Goal: Navigation & Orientation: Find specific page/section

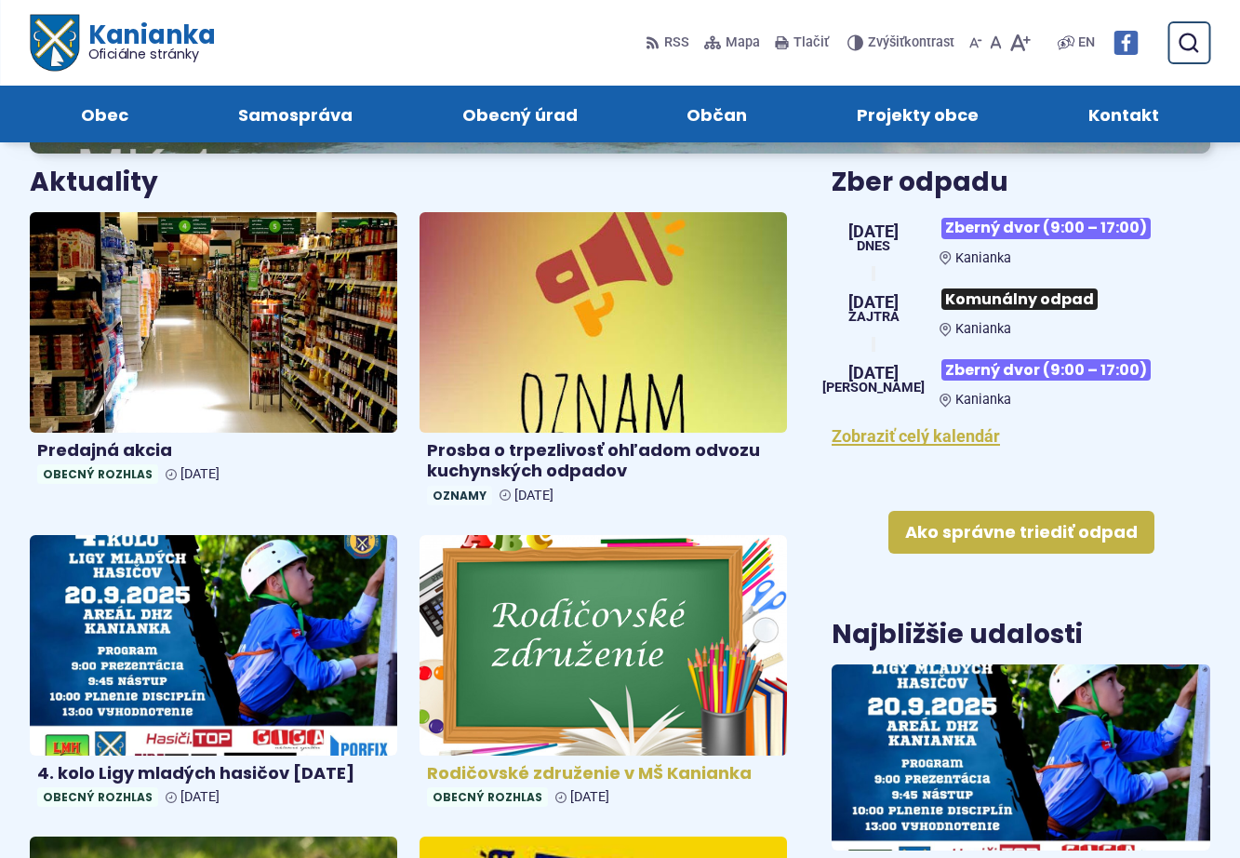
scroll to position [465, 0]
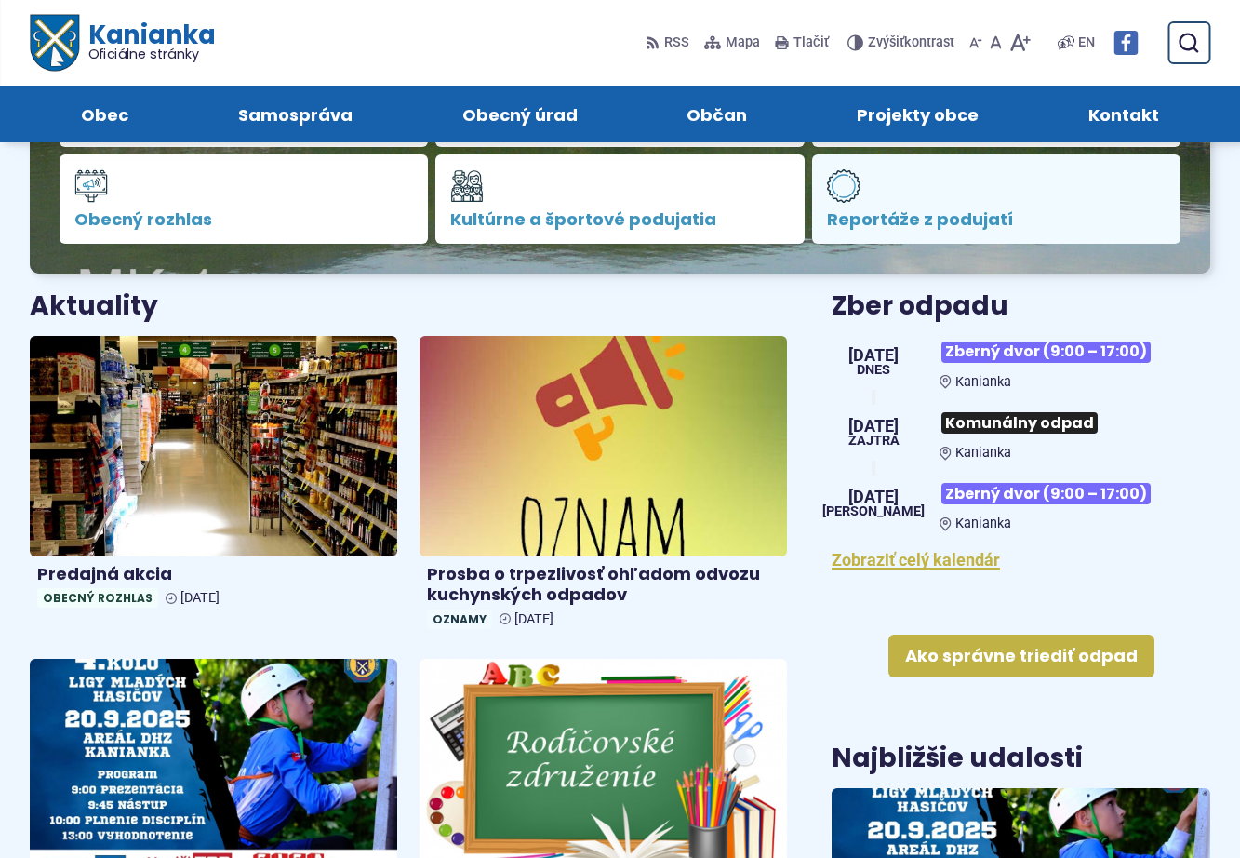
click at [892, 220] on span "Reportáže z podujatí" at bounding box center [996, 219] width 339 height 19
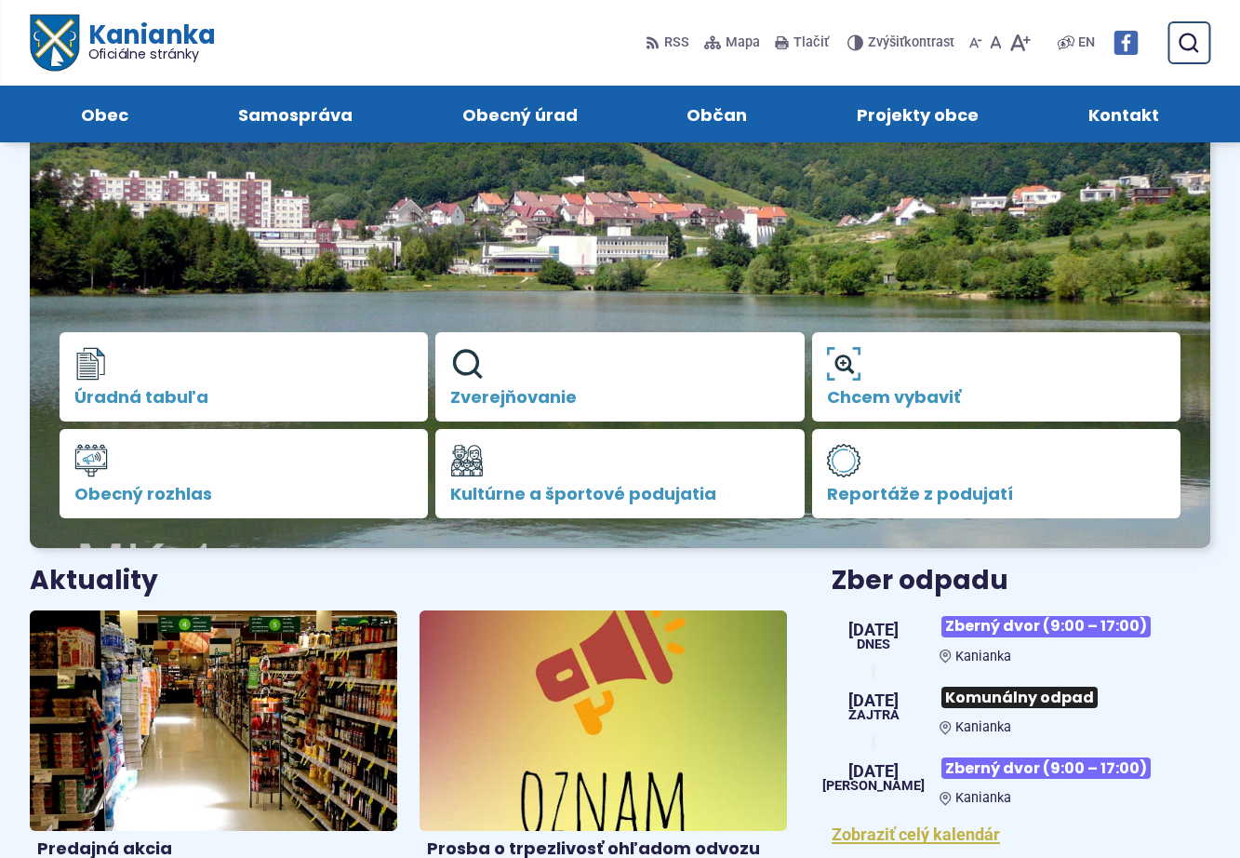
scroll to position [186, 0]
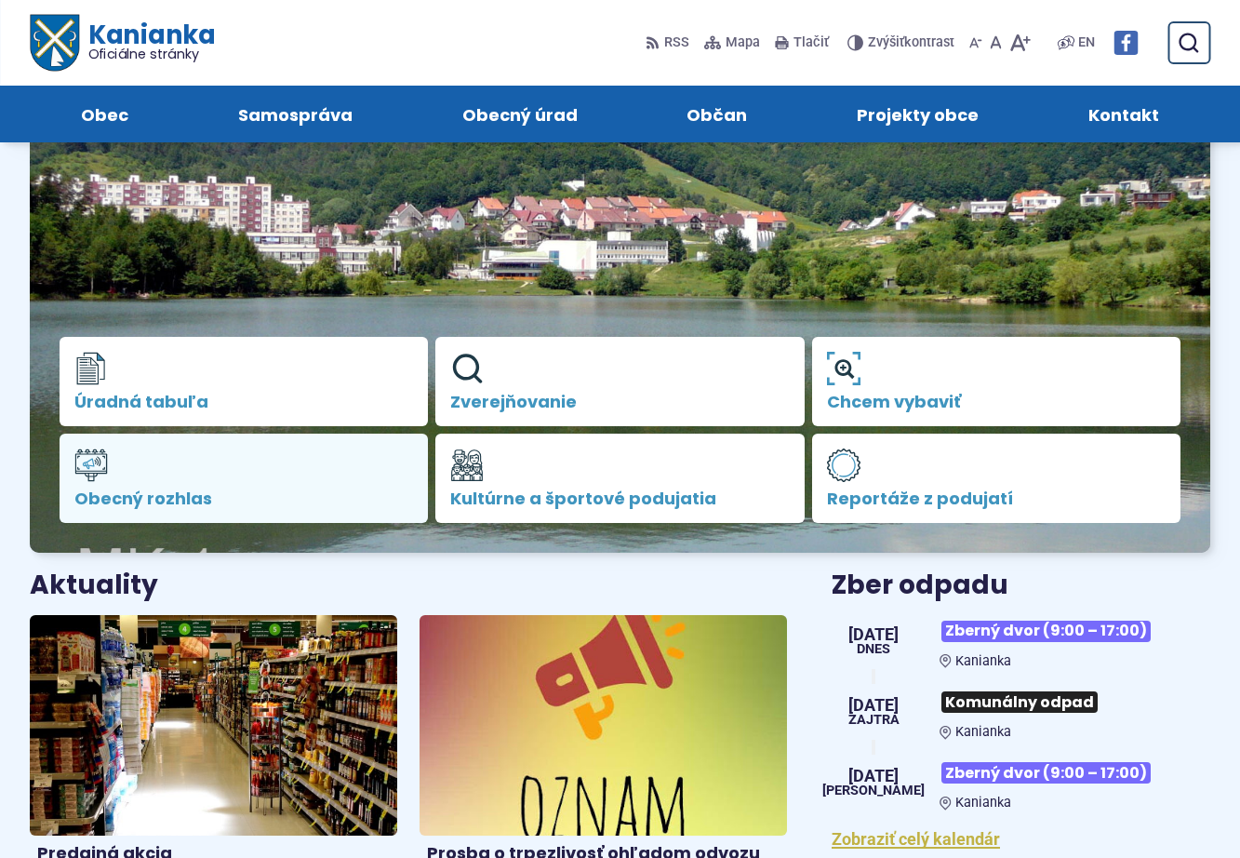
click at [119, 489] on span "Obecný rozhlas" at bounding box center [243, 498] width 339 height 19
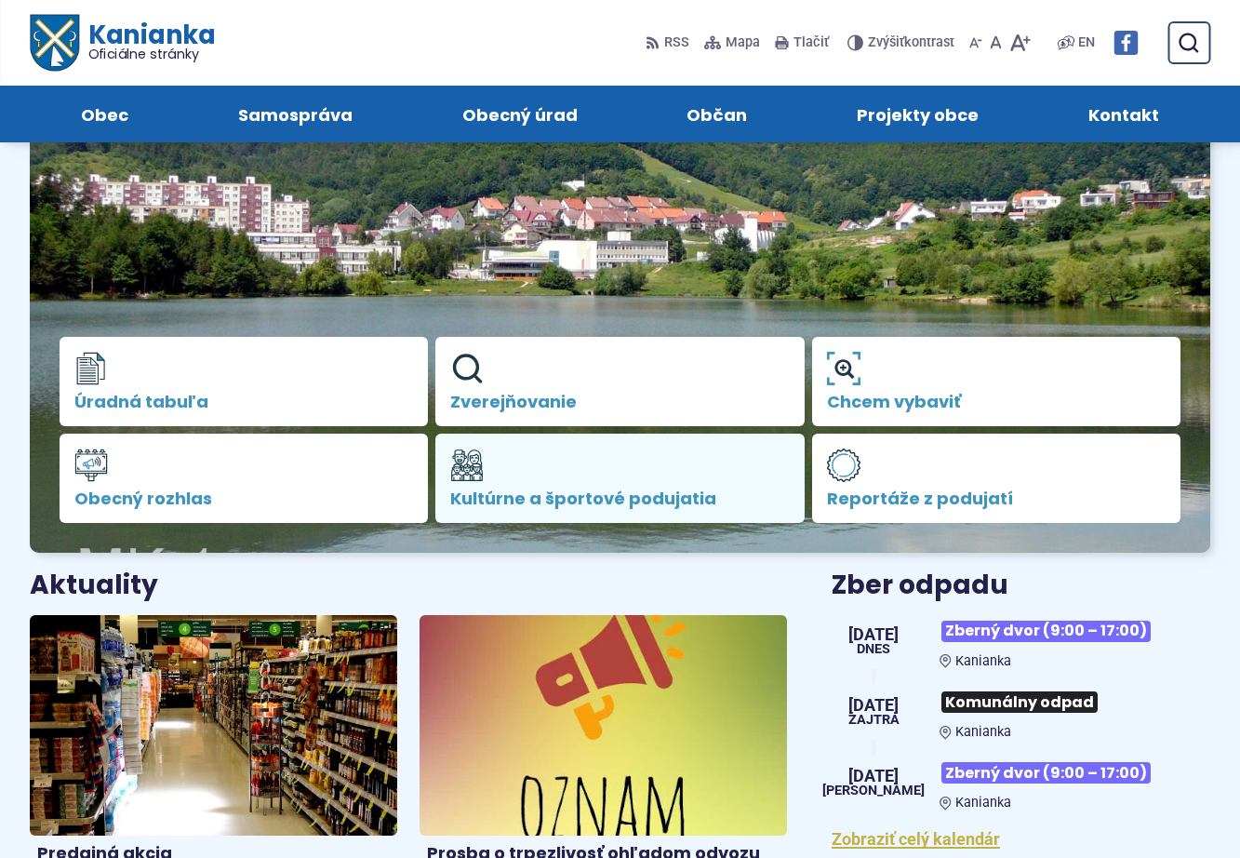
click at [545, 470] on link "Kultúrne a športové podujatia" at bounding box center [619, 477] width 368 height 89
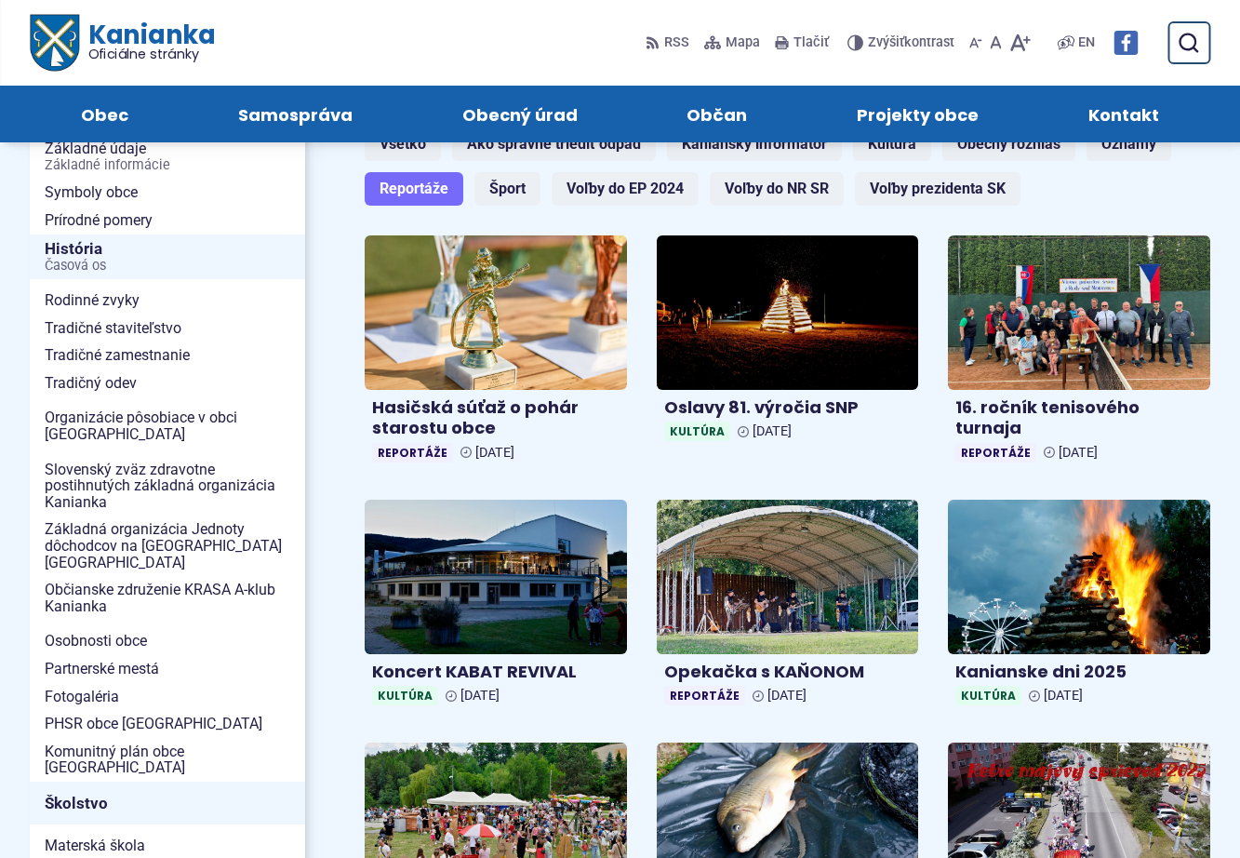
scroll to position [186, 0]
